Goal: Communication & Community: Answer question/provide support

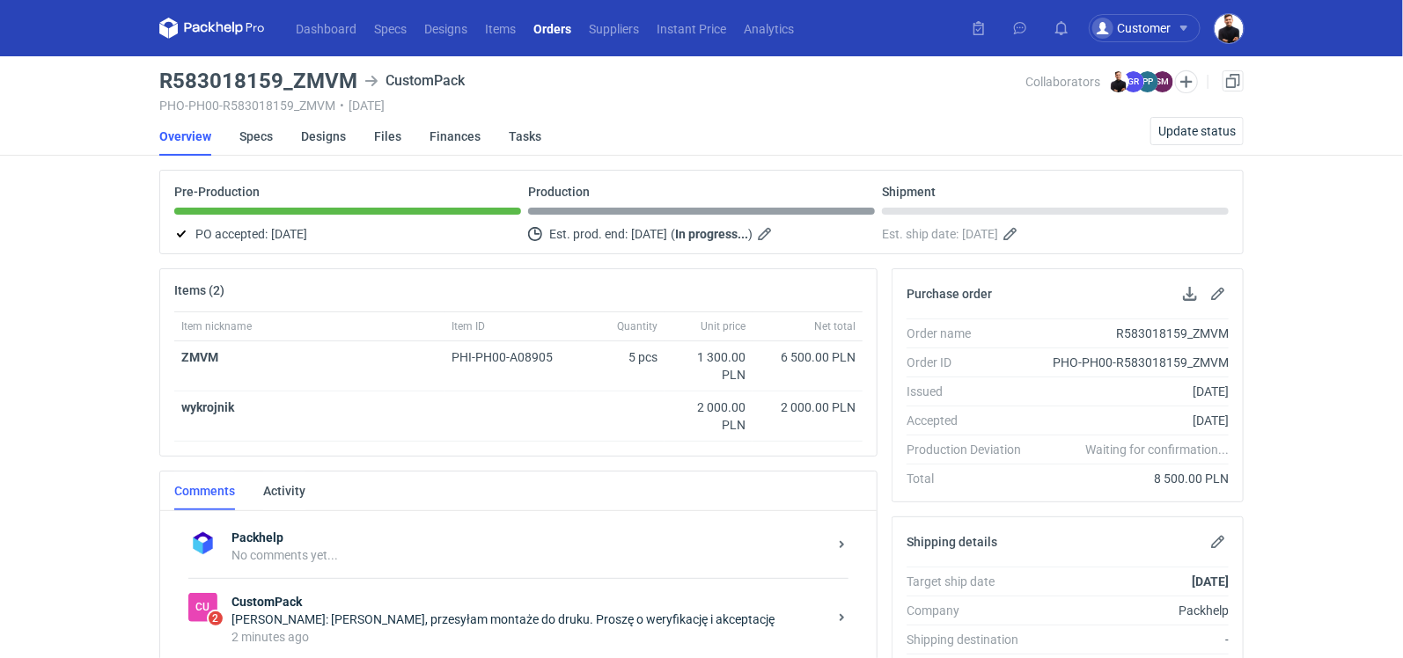
click at [334, 77] on h3 "R583018159_ZMVM" at bounding box center [258, 80] width 198 height 21
drag, startPoint x: 294, startPoint y: 77, endPoint x: 351, endPoint y: 77, distance: 57.2
click at [351, 77] on h3 "R583018159_ZMVM" at bounding box center [258, 80] width 198 height 21
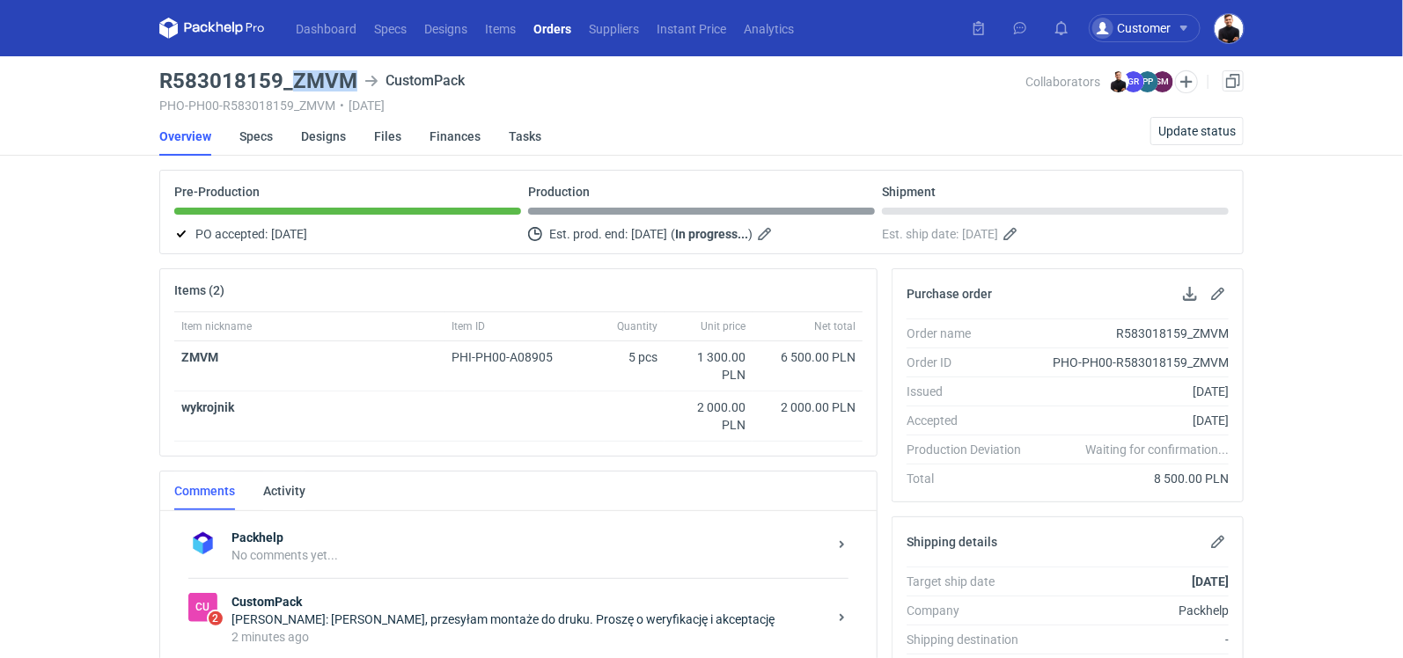
copy h3 "ZMVM"
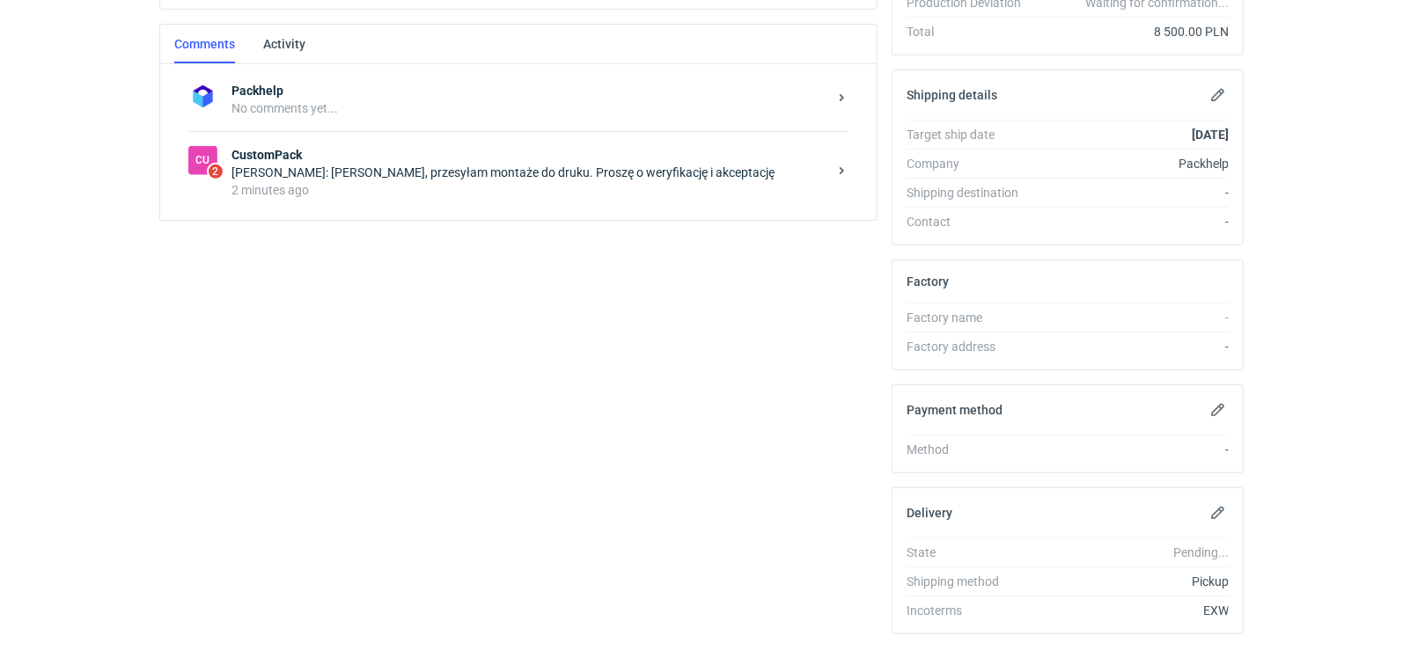
click at [533, 206] on div "Cu 2 CustomPack Paweł Puch: Panie Tomku, przesyłam montaże do druku. Proszę o w…" at bounding box center [518, 172] width 660 height 82
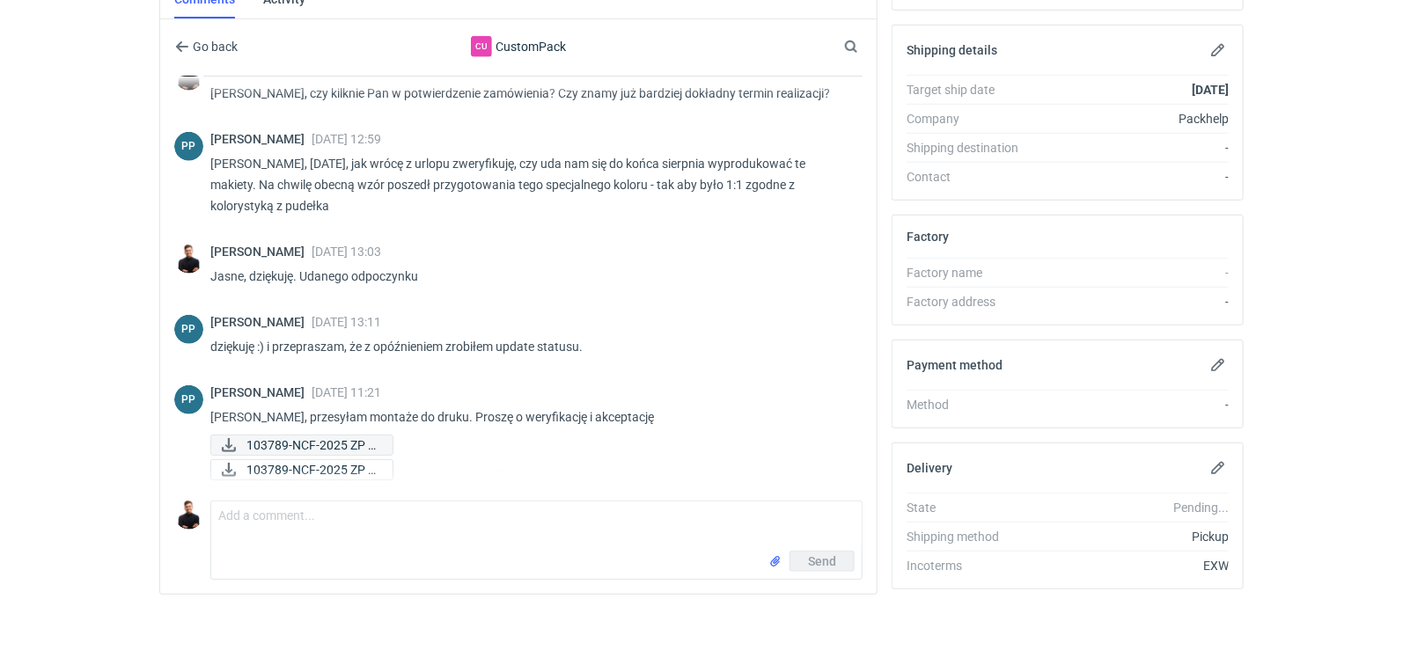
scroll to position [389, 0]
click at [307, 440] on span "103789-NCF-2025 ZP 0..." at bounding box center [312, 446] width 132 height 19
click at [306, 461] on span "103789-NCF-2025 ZP 0..." at bounding box center [312, 470] width 132 height 19
click at [329, 440] on span "103789-NCF-2025 ZP 0..." at bounding box center [312, 446] width 132 height 19
click at [277, 461] on span "103789-NCF-2025 ZP 0..." at bounding box center [312, 470] width 132 height 19
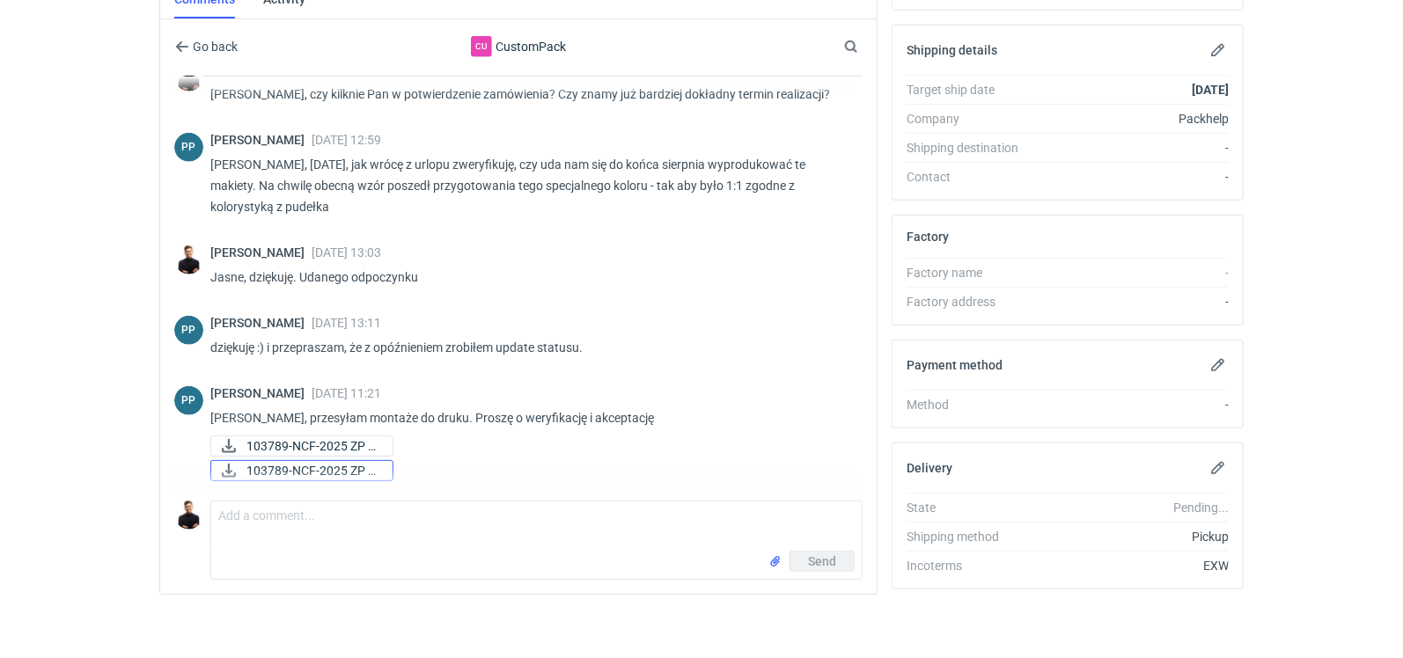
scroll to position [489, 0]
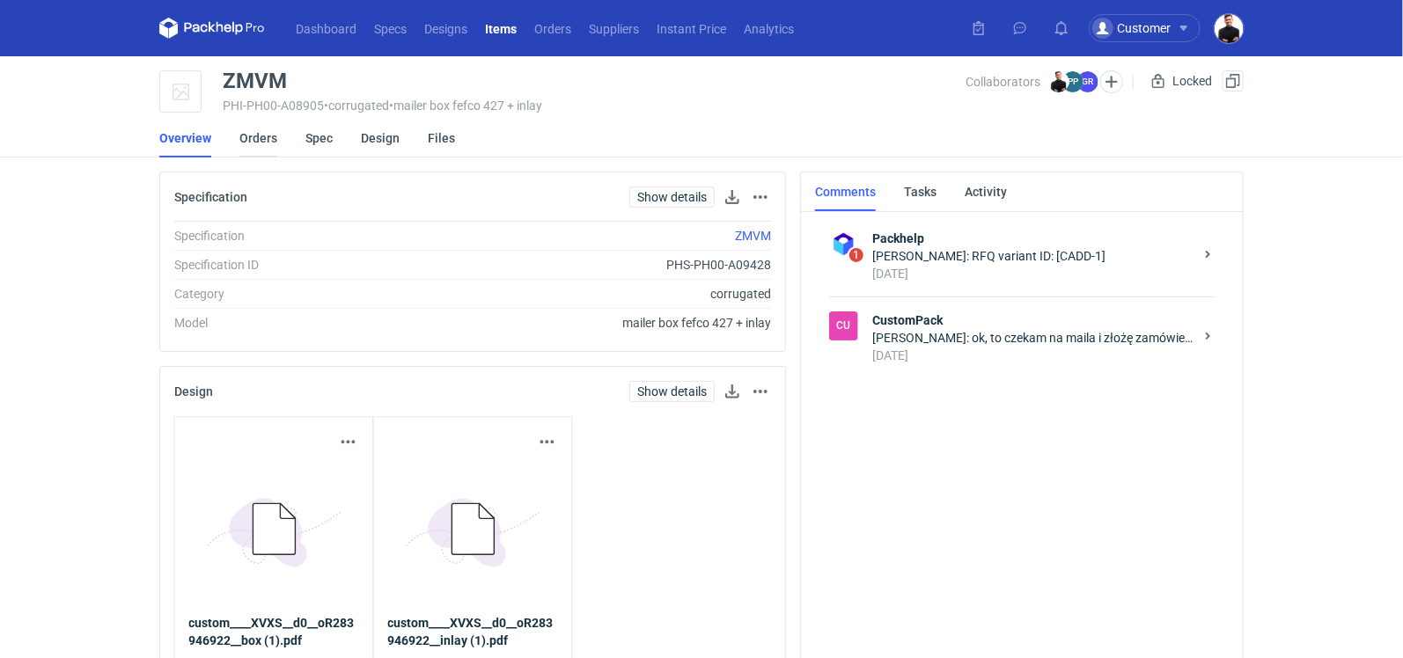
click at [271, 140] on link "Orders" at bounding box center [258, 138] width 38 height 39
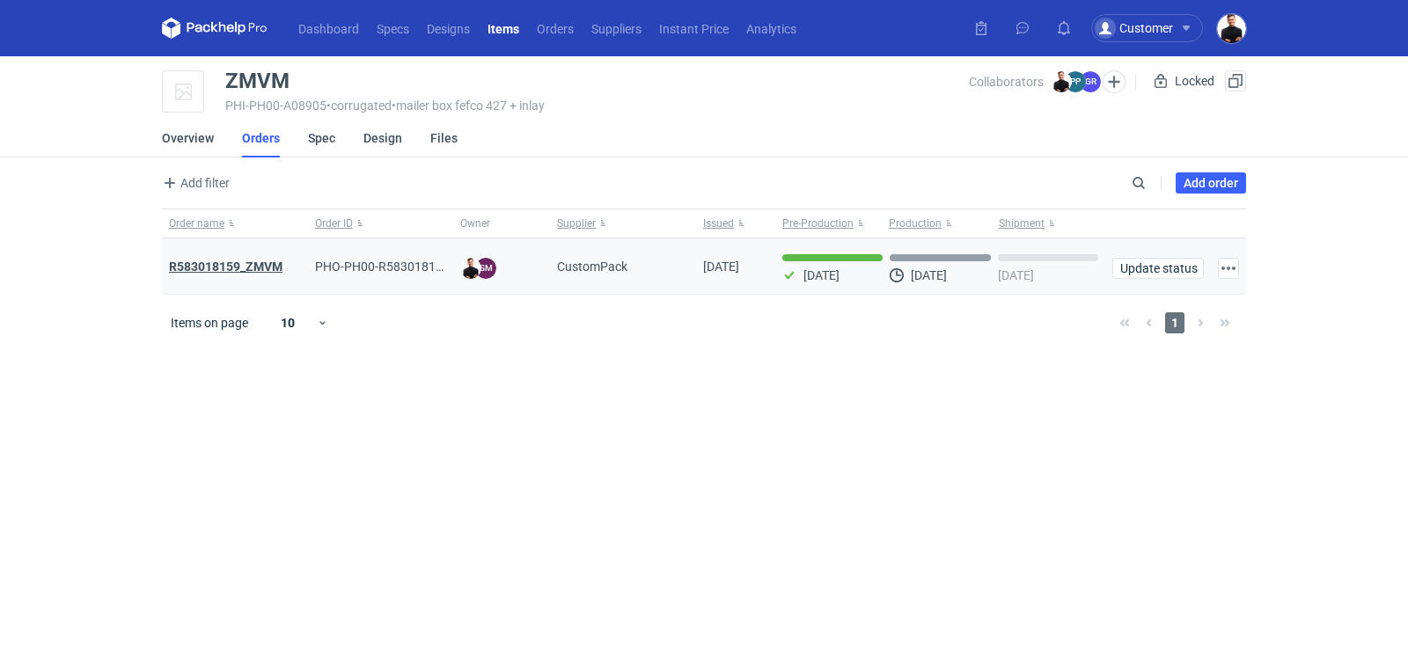
click at [240, 263] on strong "R583018159_ZMVM" at bounding box center [226, 267] width 114 height 14
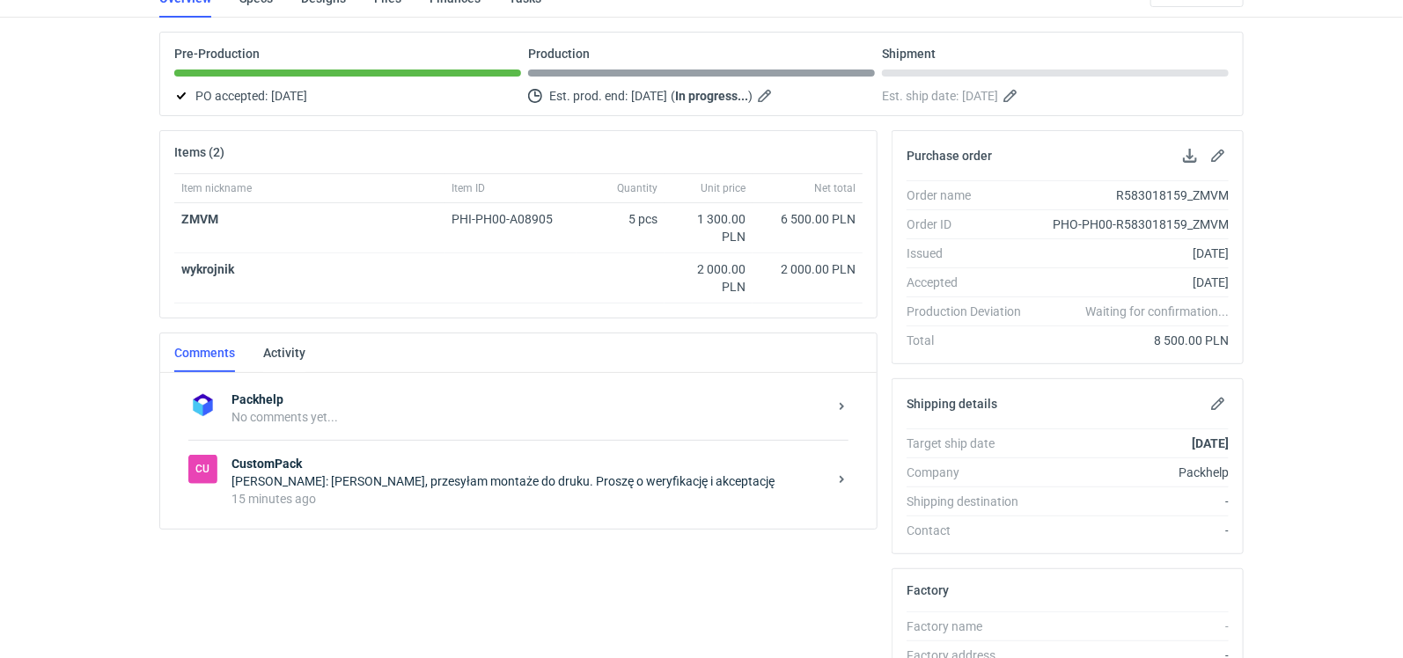
click at [398, 501] on div "15 minutes ago" at bounding box center [530, 499] width 596 height 18
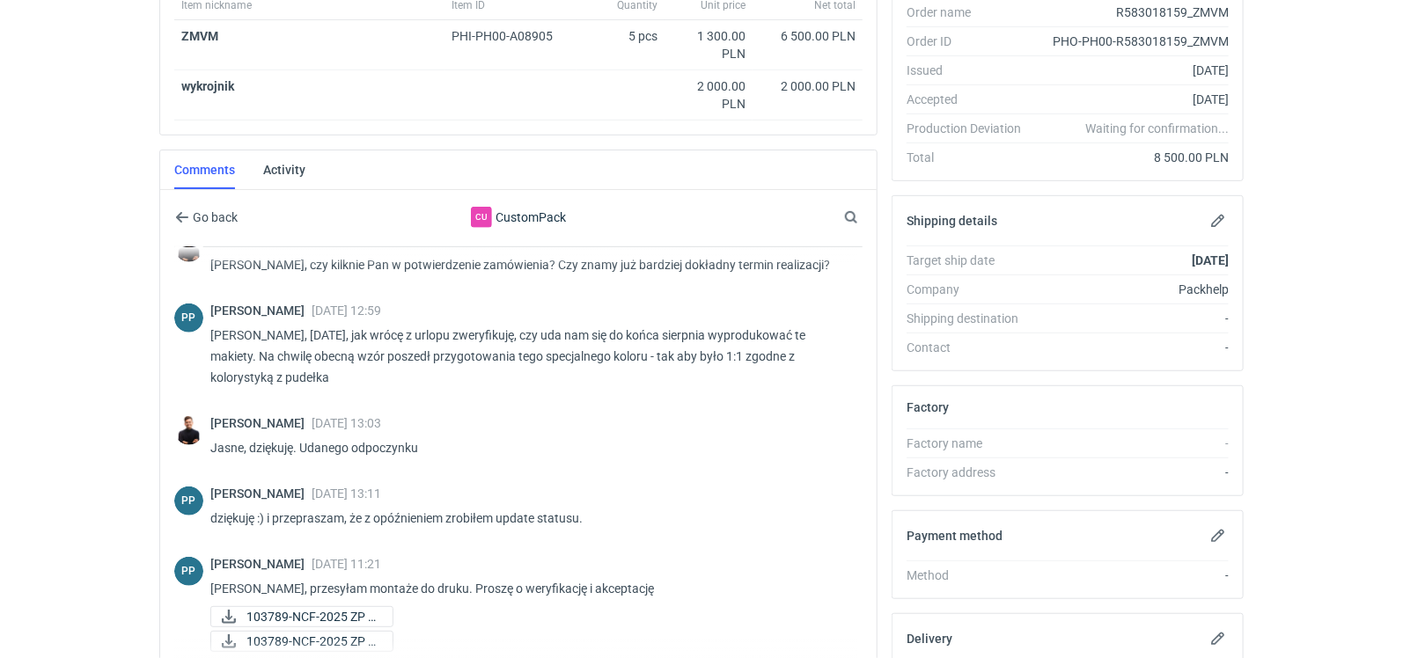
scroll to position [492, 0]
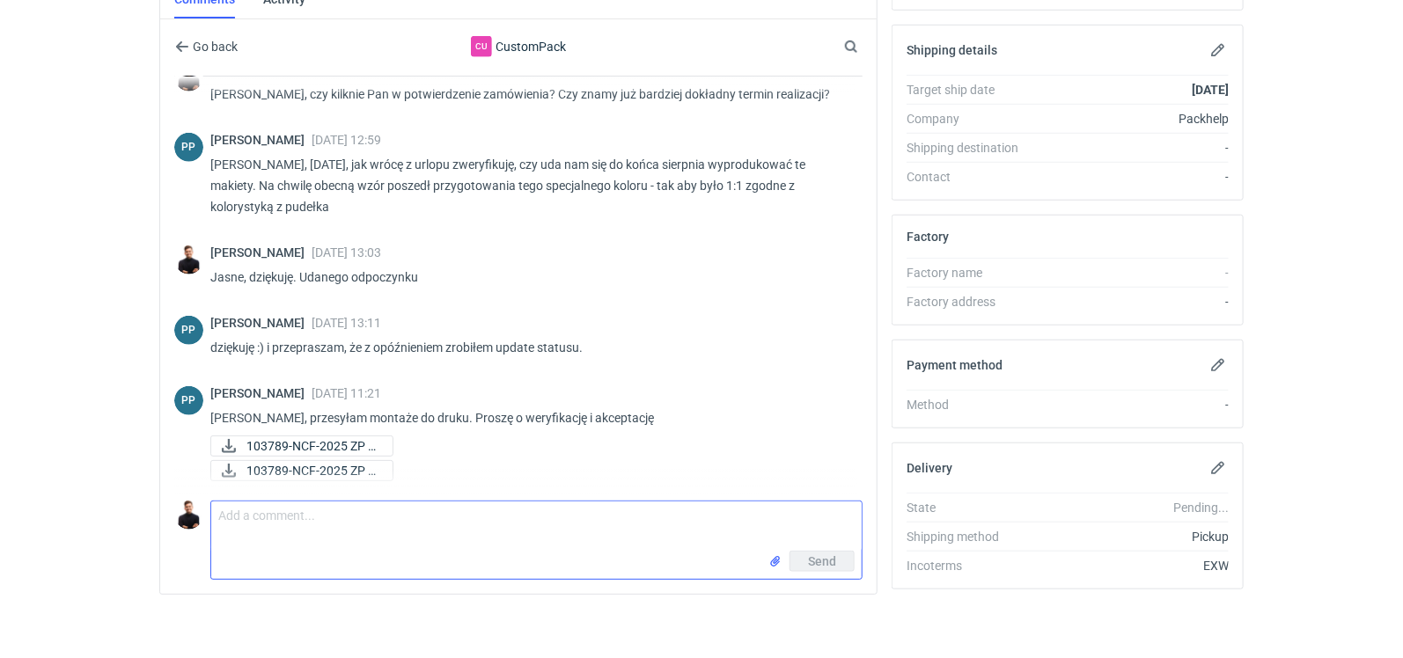
click at [375, 509] on textarea "Comment message" at bounding box center [536, 526] width 651 height 49
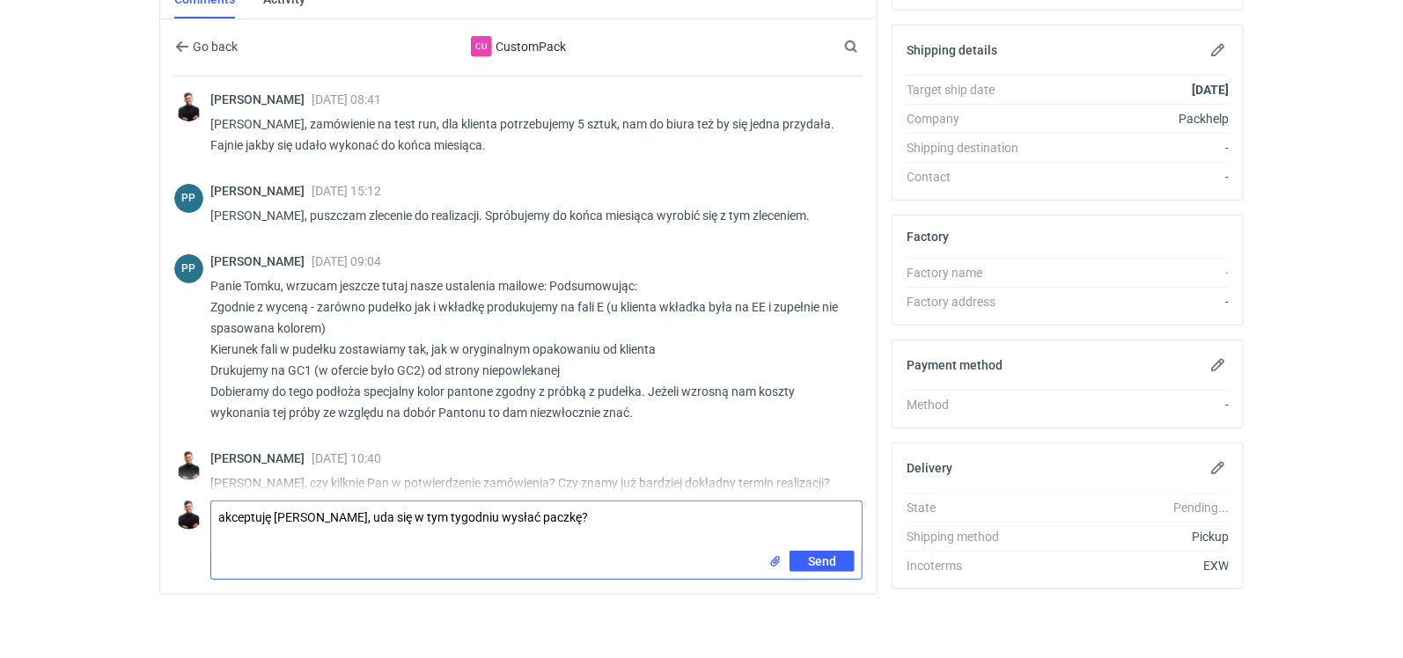
type textarea "akceptuję [PERSON_NAME], uda się w tym tygodniu wysłać paczkę?"
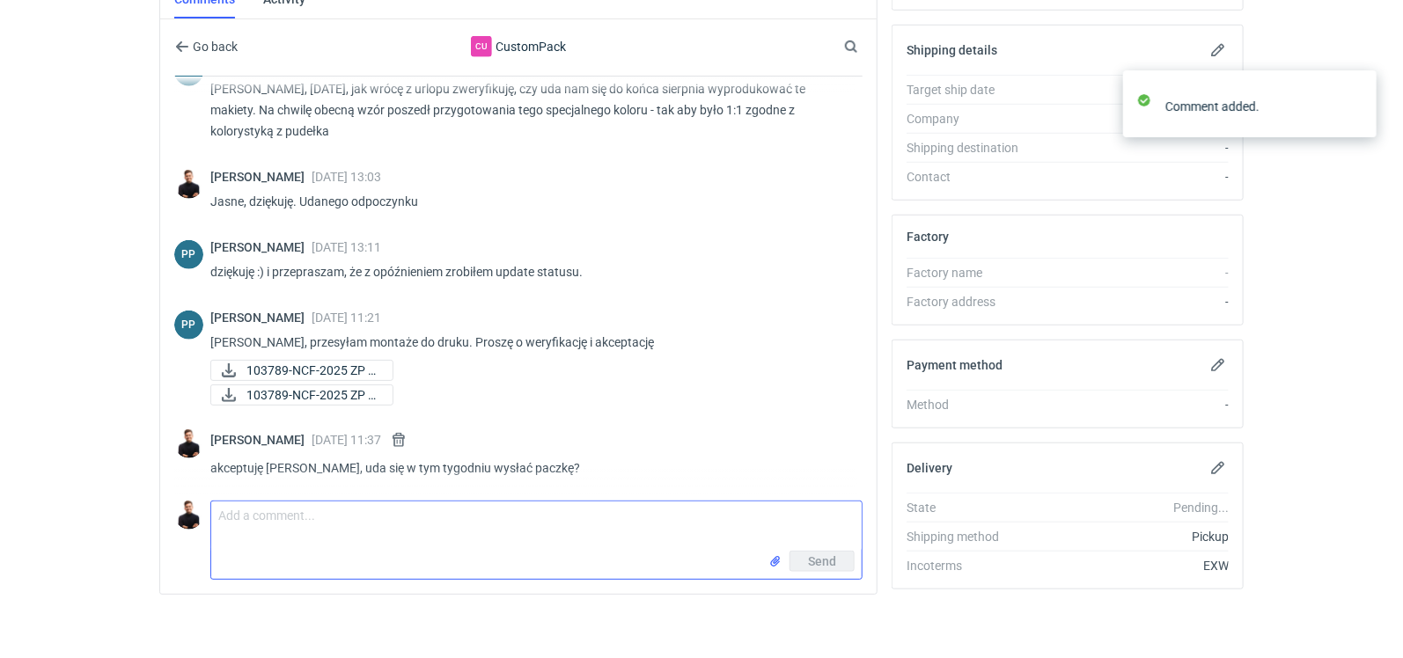
scroll to position [467, 0]
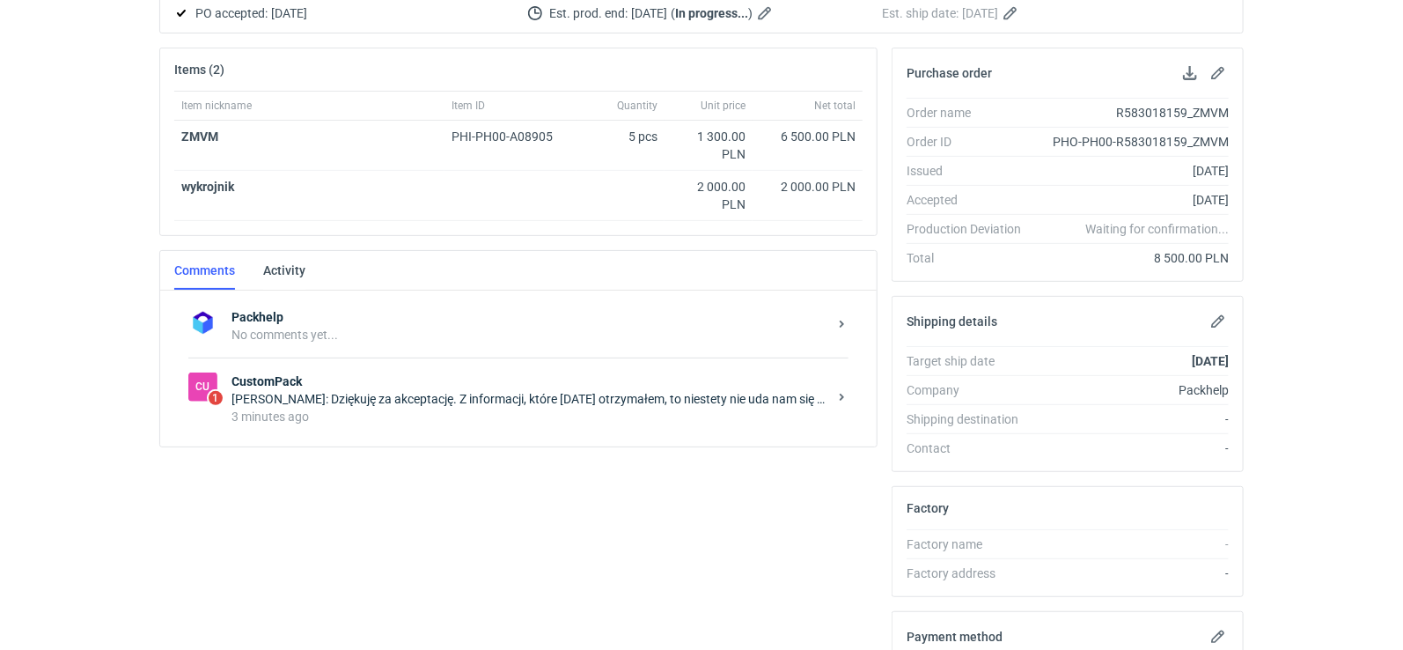
scroll to position [224, 0]
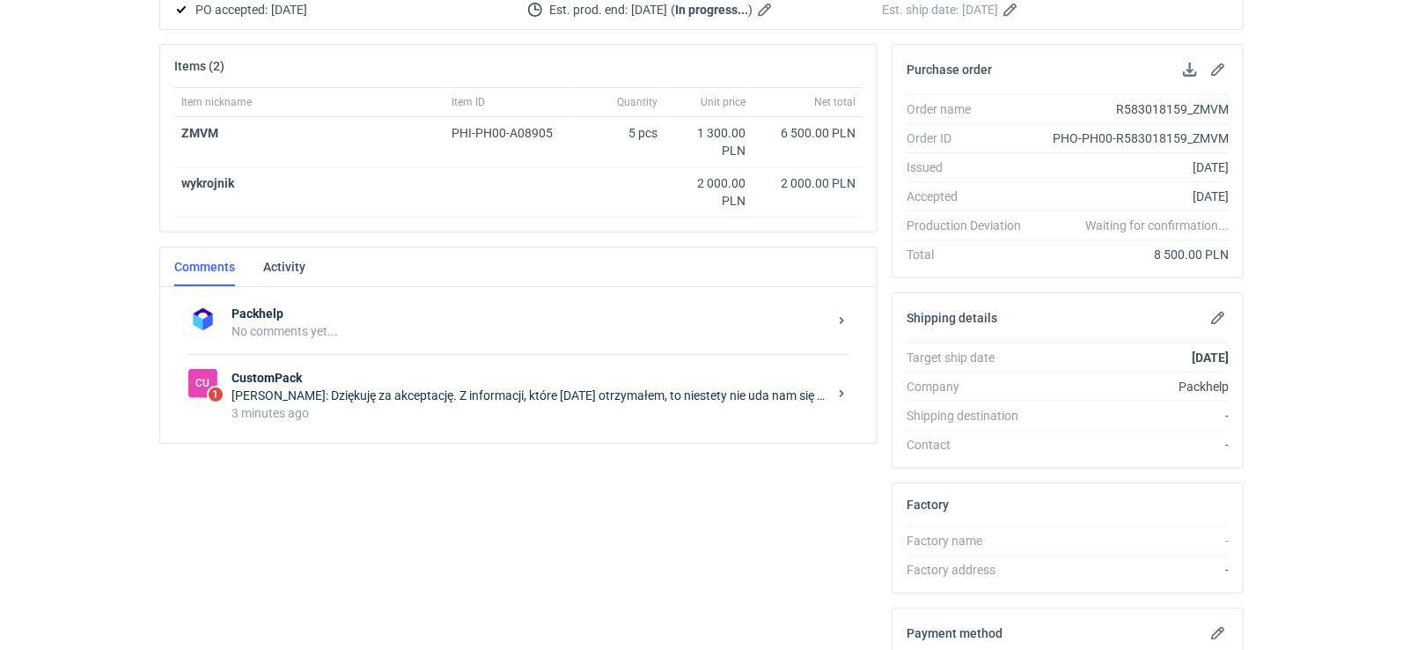
click at [423, 386] on div "[PERSON_NAME]: Dziękuję za akceptację. Z informacji, które [DATE] otrzymałem, t…" at bounding box center [530, 395] width 596 height 18
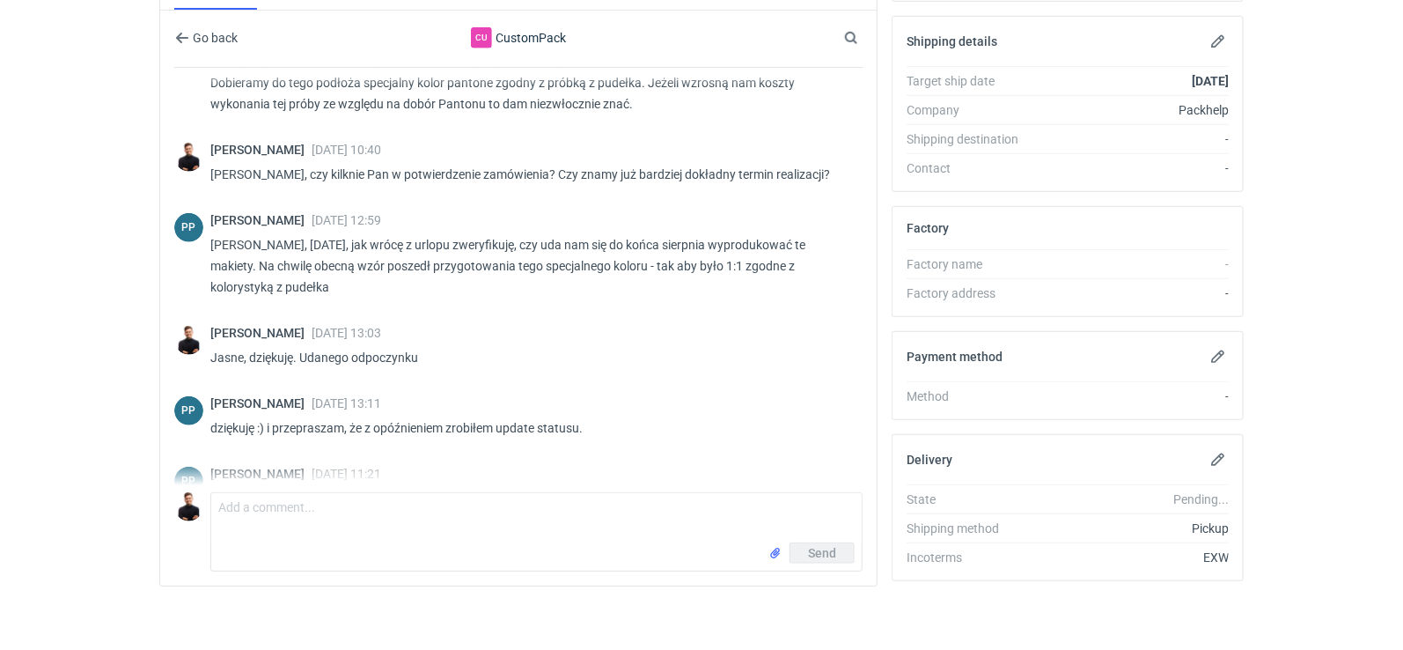
scroll to position [551, 0]
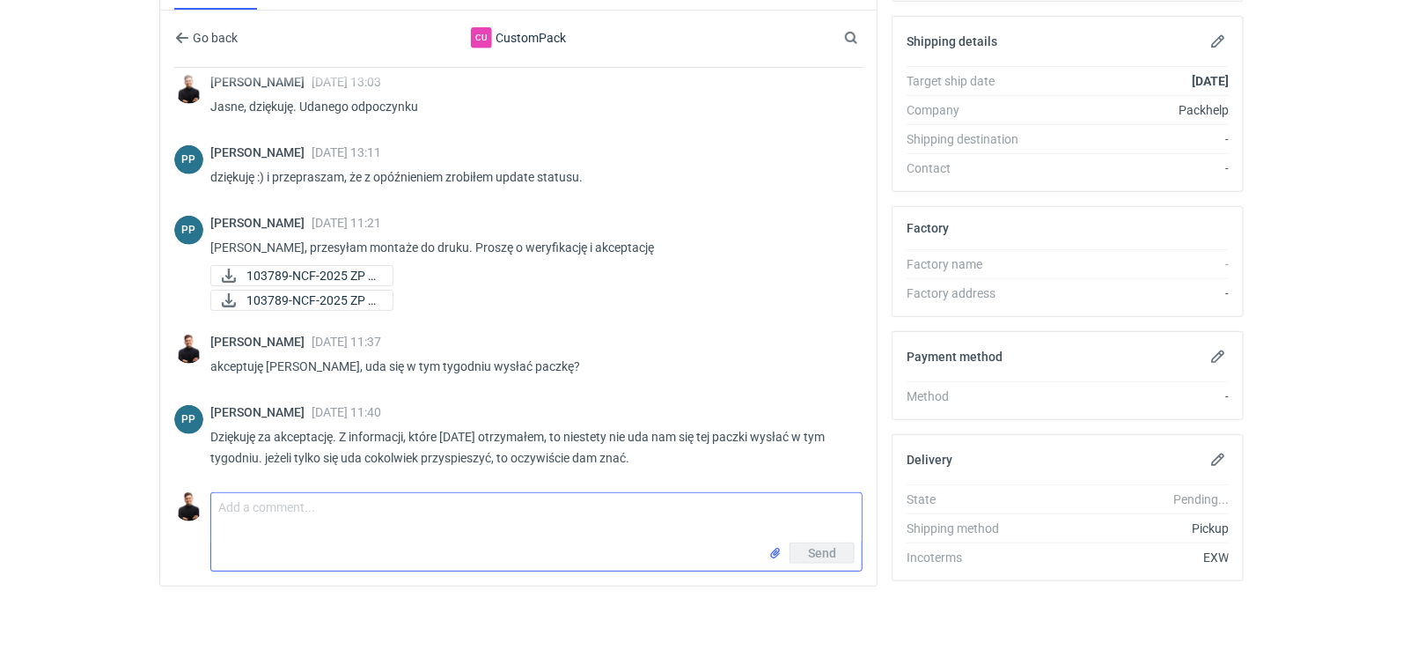
click at [384, 493] on textarea "Comment message" at bounding box center [536, 517] width 651 height 49
click at [672, 496] on textarea "ok, czyli przyjmuję ten 04.09 najpóźniej. Proszę pamiętać żeby do nas 1/2 sztuk…" at bounding box center [536, 517] width 651 height 49
click at [675, 496] on textarea "ok, czyli przyjmuję ten 04.09 najpóźniej. Proszę pamiętać żeby do nas 1/2 sztuk…" at bounding box center [536, 517] width 651 height 49
type textarea "ok, czyli przyjmuję ten 04.09 najpóźniej. Proszę pamiętać żeby do nas 1/2 sztuk…"
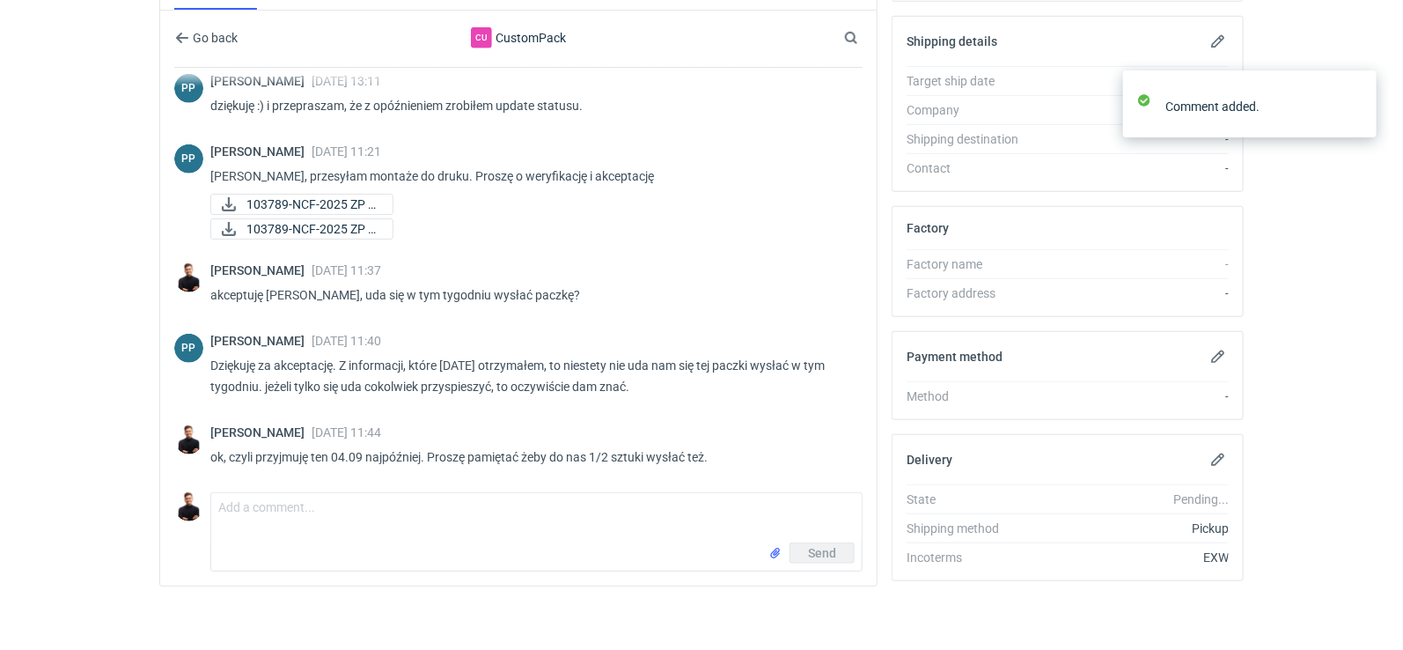
scroll to position [621, 0]
